Goal: Task Accomplishment & Management: Use online tool/utility

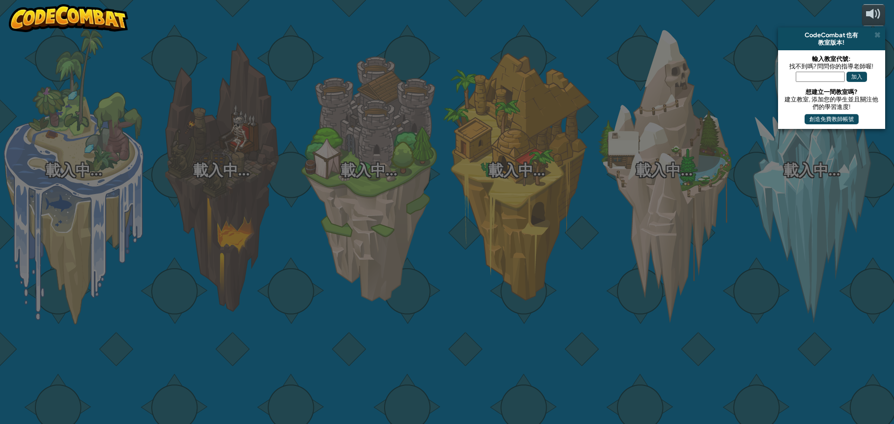
select select "zh-HANT"
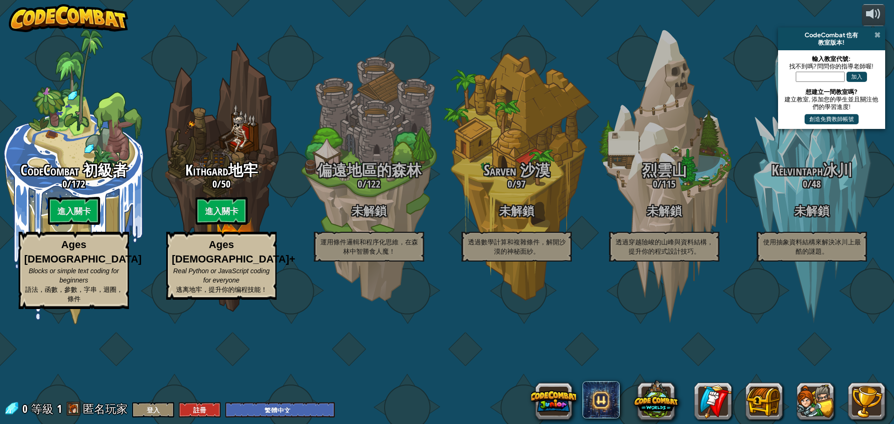
click at [876, 33] on span at bounding box center [877, 34] width 6 height 7
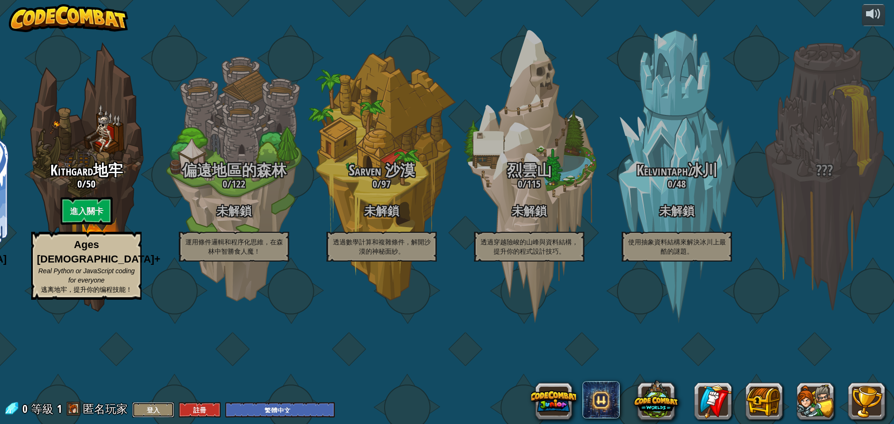
click at [159, 407] on button "登入" at bounding box center [153, 409] width 42 height 15
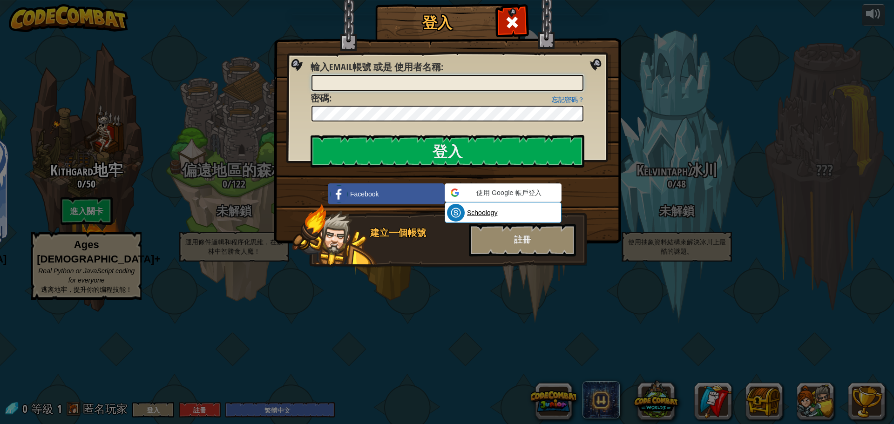
type input "ITCC2025SA069"
